Goal: Task Accomplishment & Management: Manage account settings

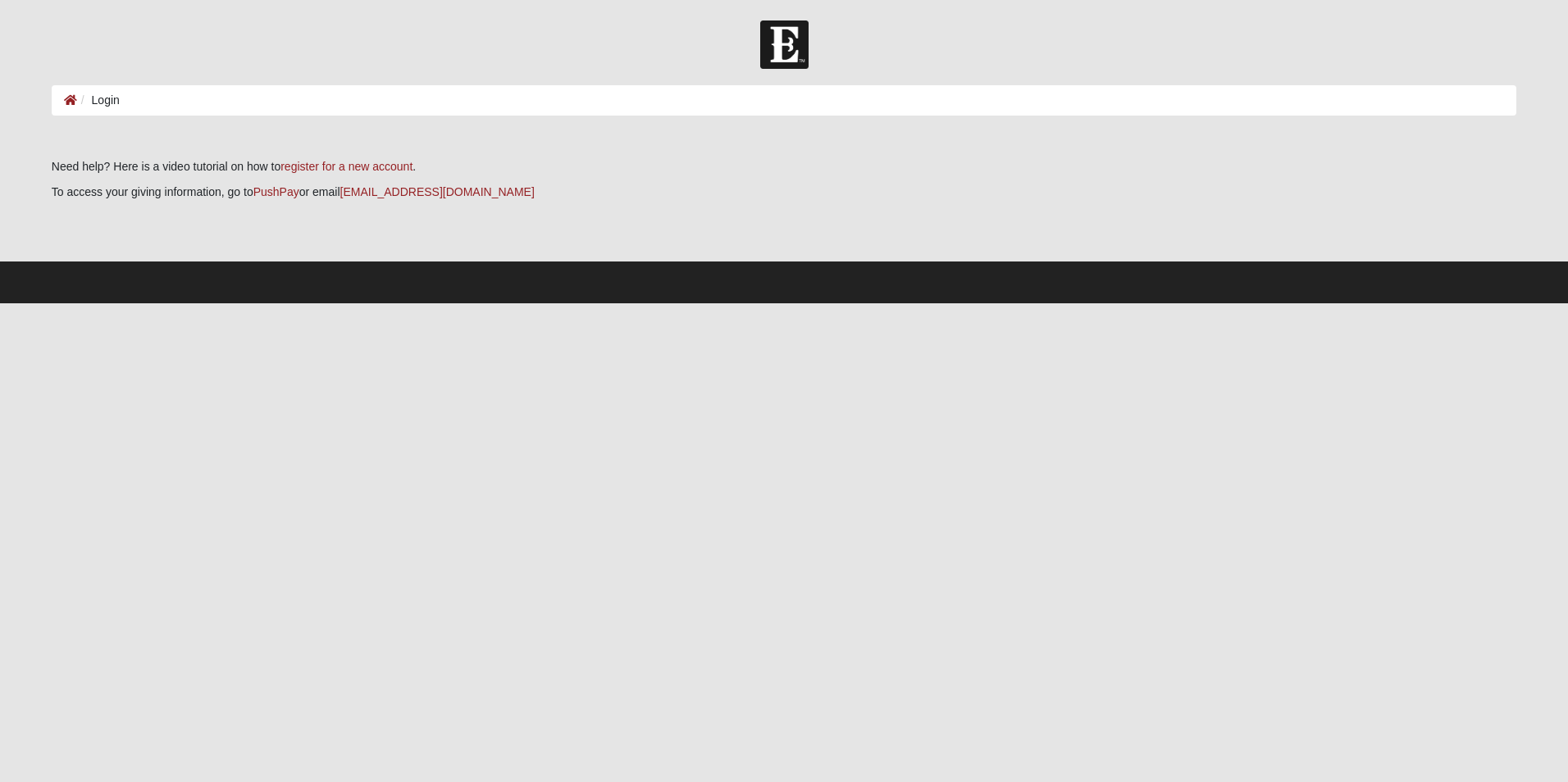
click at [116, 98] on li "Login" at bounding box center [98, 100] width 42 height 17
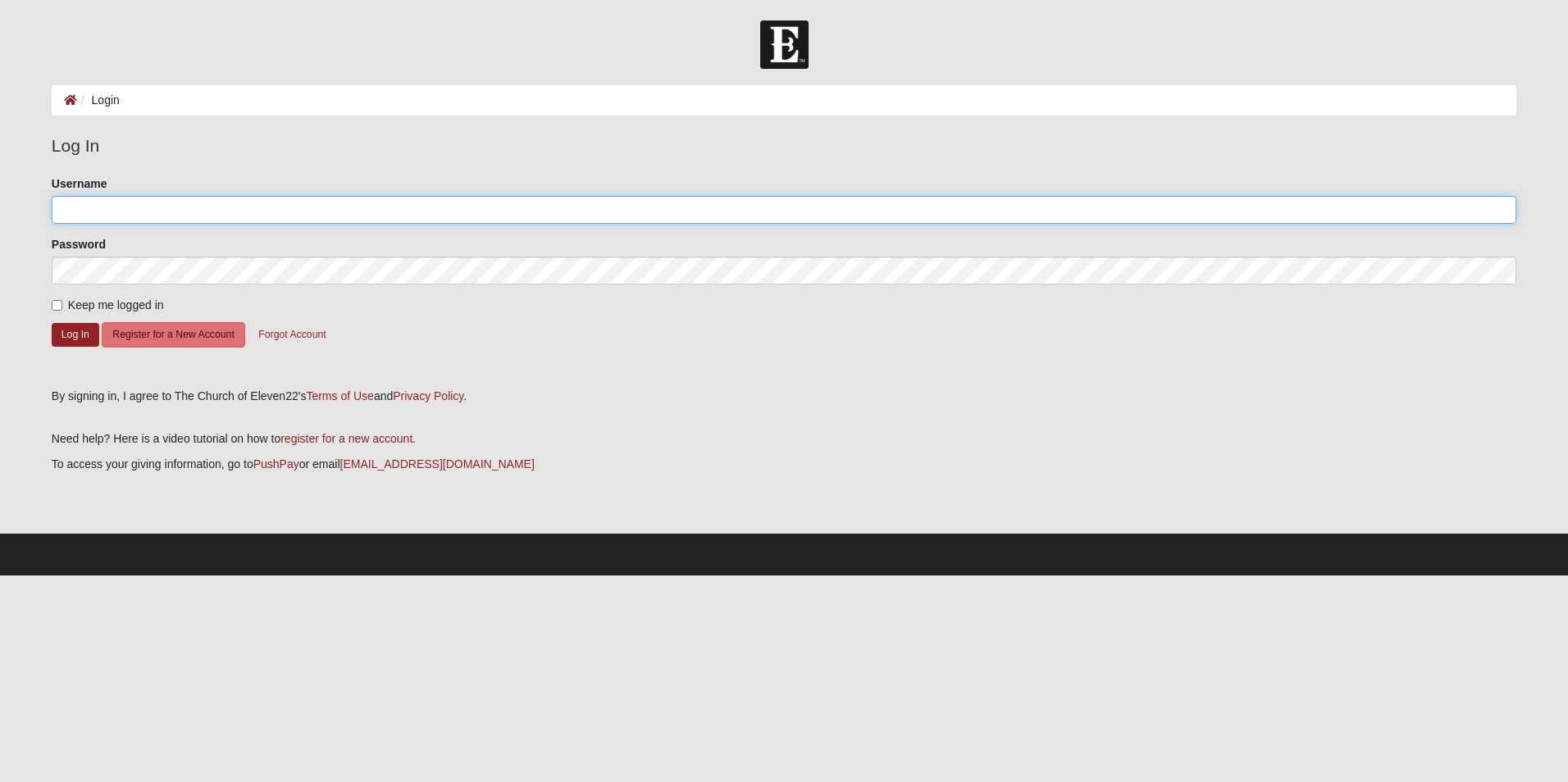
click at [96, 211] on input "Username" at bounding box center [784, 209] width 1465 height 28
type input "[EMAIL_ADDRESS][DOMAIN_NAME]"
click at [68, 335] on button "Log In" at bounding box center [76, 335] width 48 height 24
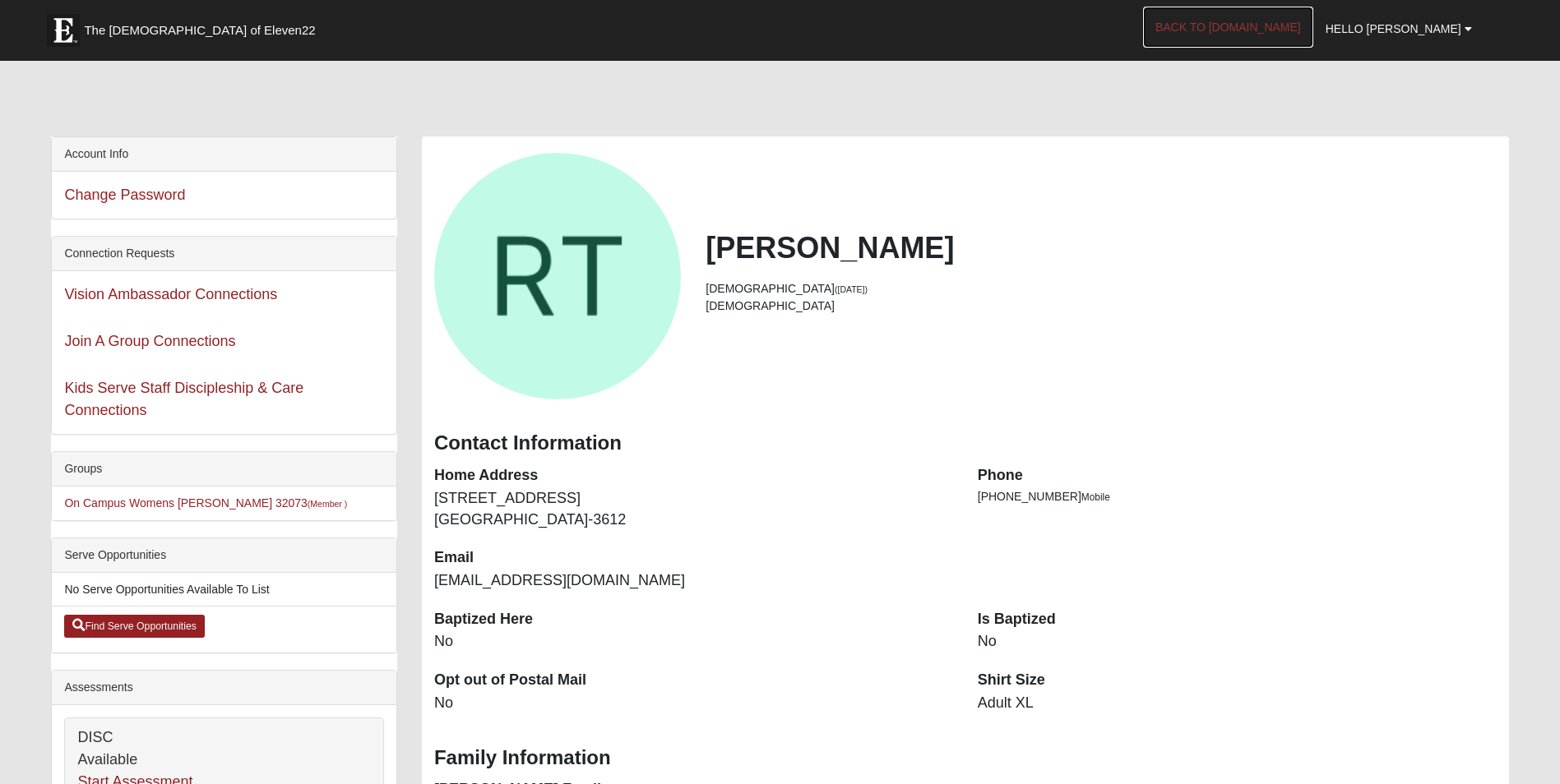
click at [1287, 31] on link "Back to COE22.com" at bounding box center [1228, 27] width 170 height 41
